Goal: Task Accomplishment & Management: Manage account settings

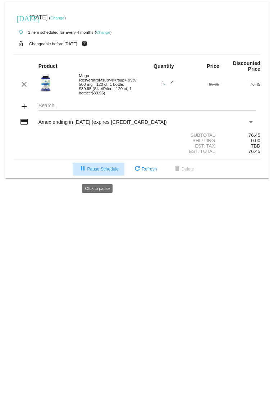
click at [109, 54] on span "pause Pause Schedule" at bounding box center [98, 169] width 40 height 5
click at [64, 18] on link "Change" at bounding box center [57, 18] width 14 height 4
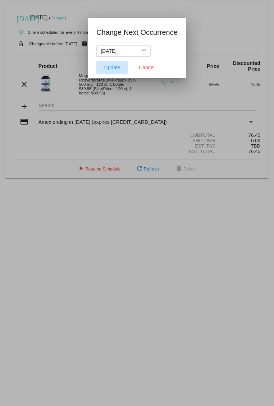
drag, startPoint x: 106, startPoint y: 71, endPoint x: 110, endPoint y: 69, distance: 3.9
click at [109, 54] on button "Update" at bounding box center [112, 67] width 32 height 13
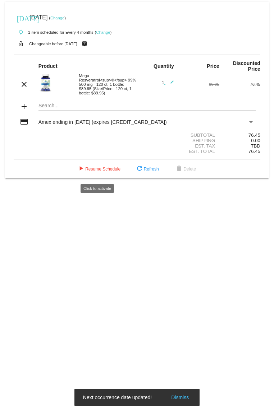
click at [100, 54] on span "play_arrow Resume Schedule" at bounding box center [99, 169] width 44 height 5
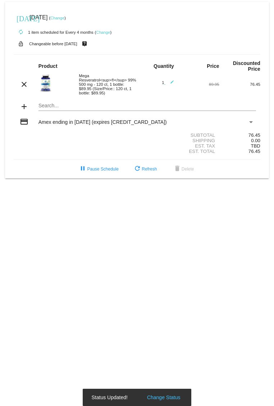
click at [64, 18] on link "Change" at bounding box center [57, 18] width 14 height 4
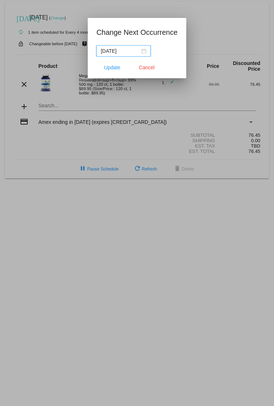
click at [116, 52] on input "[DATE]" at bounding box center [120, 51] width 39 height 8
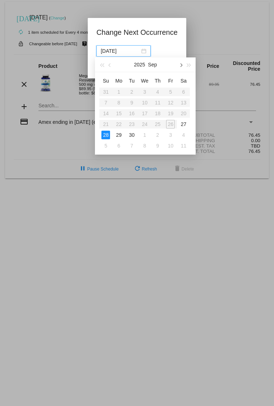
click at [179, 54] on button "button" at bounding box center [181, 64] width 8 height 14
click at [181, 54] on button "button" at bounding box center [181, 64] width 8 height 14
click at [108, 54] on button "button" at bounding box center [110, 64] width 8 height 14
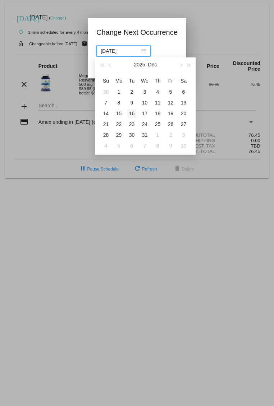
click at [135, 54] on div "16" at bounding box center [131, 113] width 9 height 9
type input "2025-12-16"
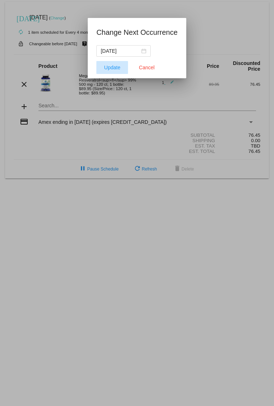
click at [111, 54] on span "Update" at bounding box center [112, 68] width 16 height 6
